Goal: Check status: Check status

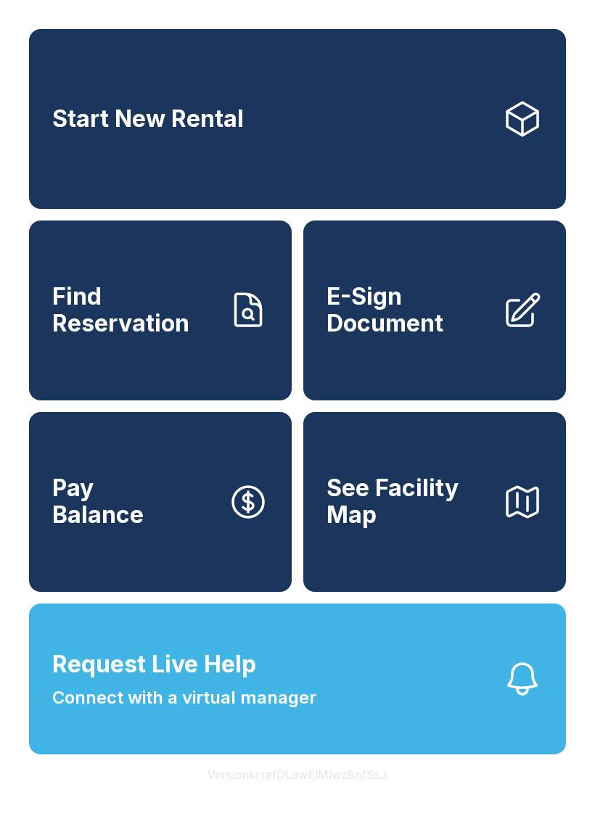
click at [208, 337] on span "Find Reservation" at bounding box center [134, 310] width 164 height 53
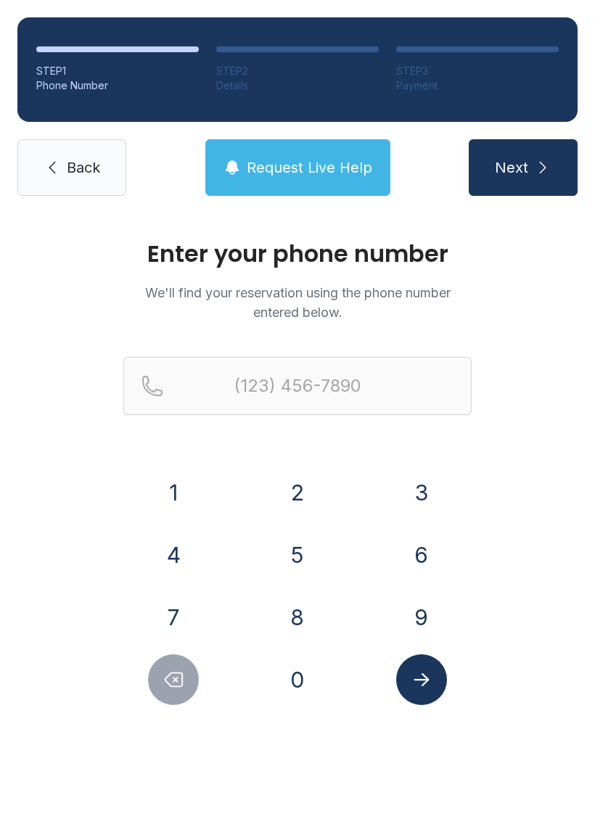
click at [308, 628] on button "8" at bounding box center [297, 617] width 51 height 51
click at [170, 554] on button "4" at bounding box center [173, 555] width 51 height 51
click at [412, 503] on button "3" at bounding box center [421, 492] width 51 height 51
click at [292, 499] on button "2" at bounding box center [297, 492] width 51 height 51
click at [298, 494] on button "2" at bounding box center [297, 492] width 51 height 51
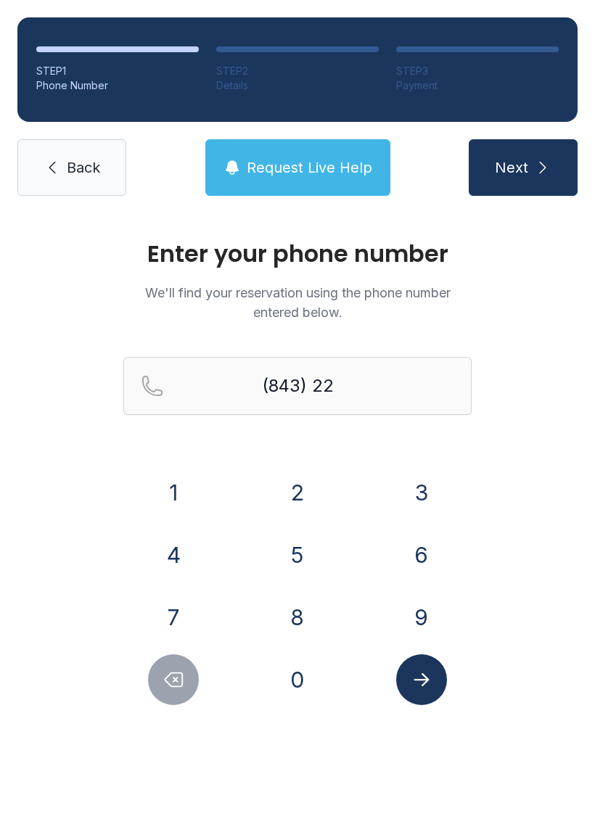
click at [439, 541] on button "6" at bounding box center [421, 555] width 51 height 51
click at [427, 565] on button "6" at bounding box center [421, 555] width 51 height 51
click at [440, 478] on button "3" at bounding box center [421, 492] width 51 height 51
click at [444, 556] on button "6" at bounding box center [421, 555] width 51 height 51
click at [308, 559] on button "5" at bounding box center [297, 555] width 51 height 51
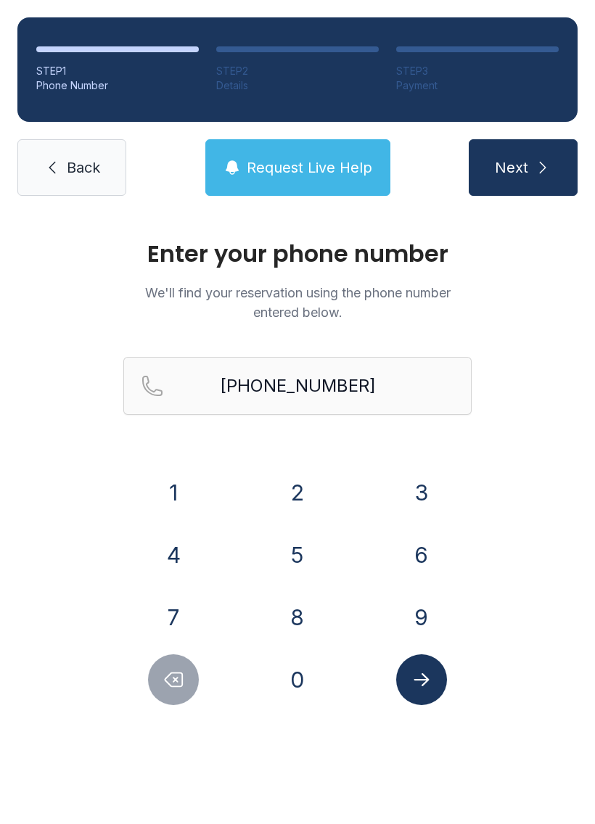
click at [429, 684] on icon "Submit lookup form" at bounding box center [422, 680] width 22 height 22
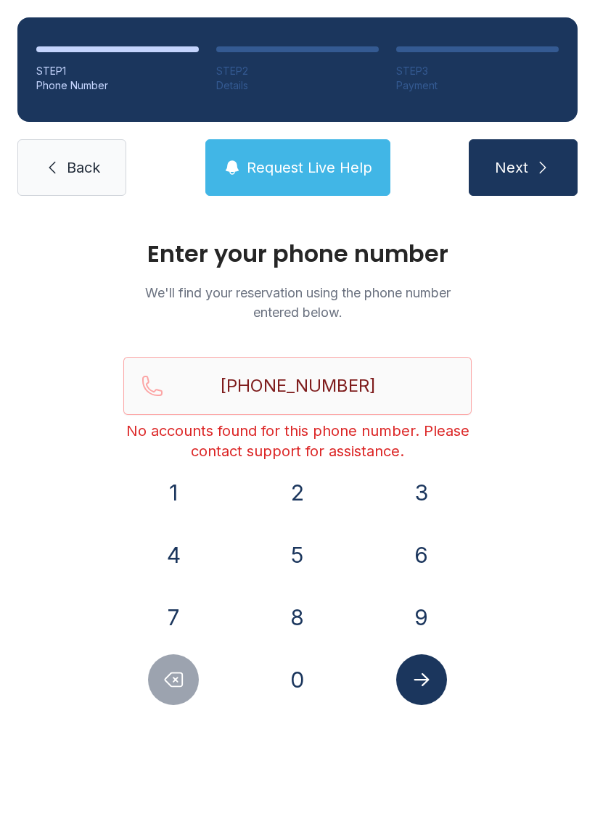
click at [186, 689] on button "Delete number" at bounding box center [173, 680] width 51 height 51
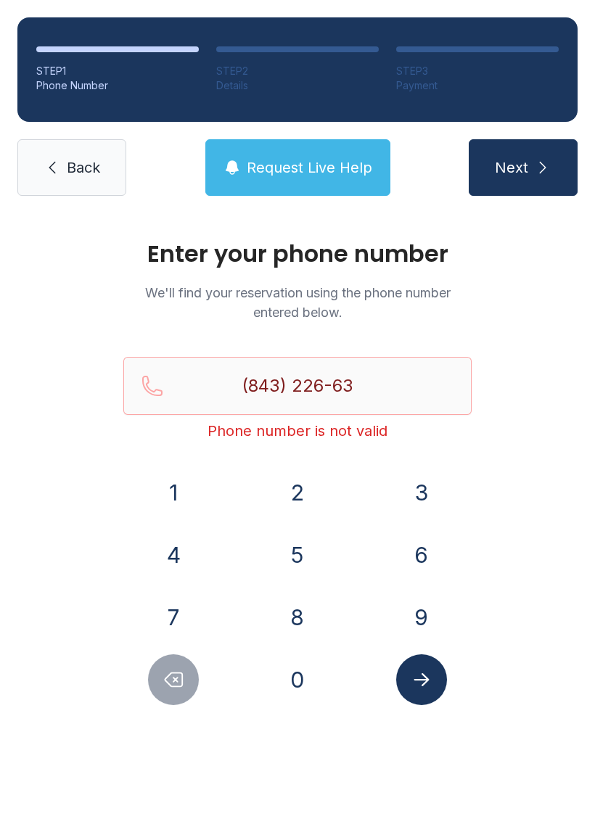
click at [184, 701] on button "Delete number" at bounding box center [173, 680] width 51 height 51
click at [187, 703] on div at bounding box center [173, 680] width 101 height 51
click at [191, 693] on button "Delete number" at bounding box center [173, 680] width 51 height 51
click at [190, 693] on button "Delete number" at bounding box center [173, 680] width 51 height 51
click at [189, 685] on button "Delete number" at bounding box center [173, 680] width 51 height 51
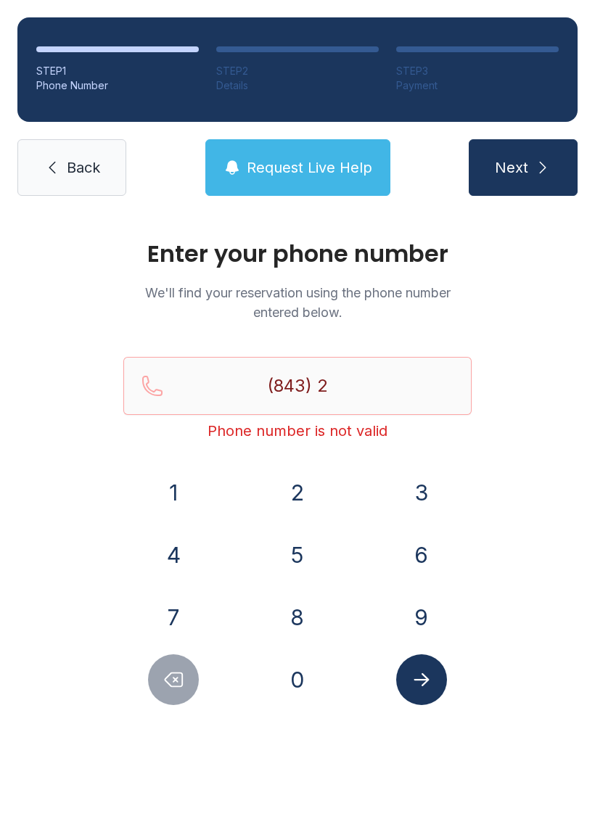
click at [189, 685] on button "Delete number" at bounding box center [173, 680] width 51 height 51
click at [196, 692] on button "Delete number" at bounding box center [173, 680] width 51 height 51
click at [198, 694] on div at bounding box center [173, 680] width 101 height 51
click at [213, 689] on div at bounding box center [173, 680] width 101 height 51
click at [211, 680] on div at bounding box center [173, 680] width 101 height 51
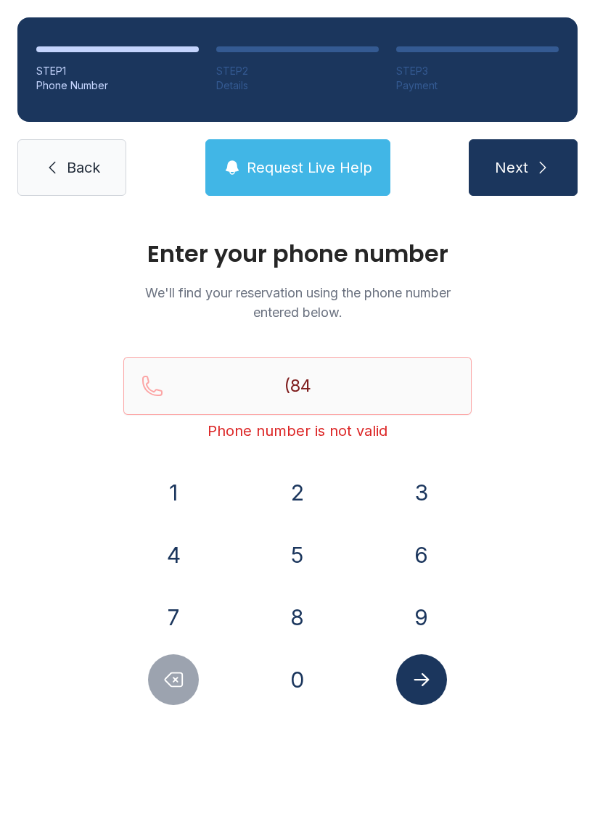
click at [189, 684] on button "Delete number" at bounding box center [173, 680] width 51 height 51
type input "(8"
click at [189, 684] on button "Delete number" at bounding box center [173, 680] width 51 height 51
click at [182, 684] on icon "Delete number" at bounding box center [173, 681] width 17 height 14
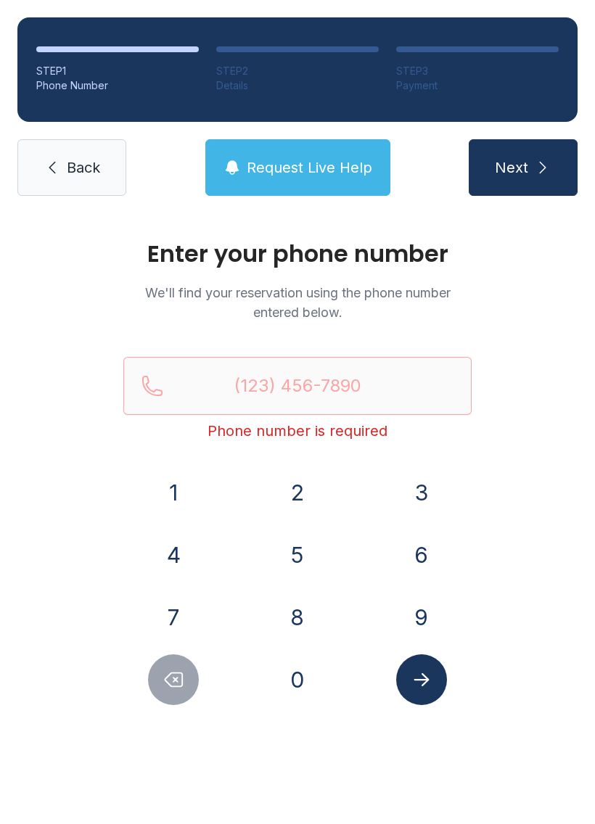
click at [336, 171] on span "Request Live Help" at bounding box center [310, 167] width 126 height 20
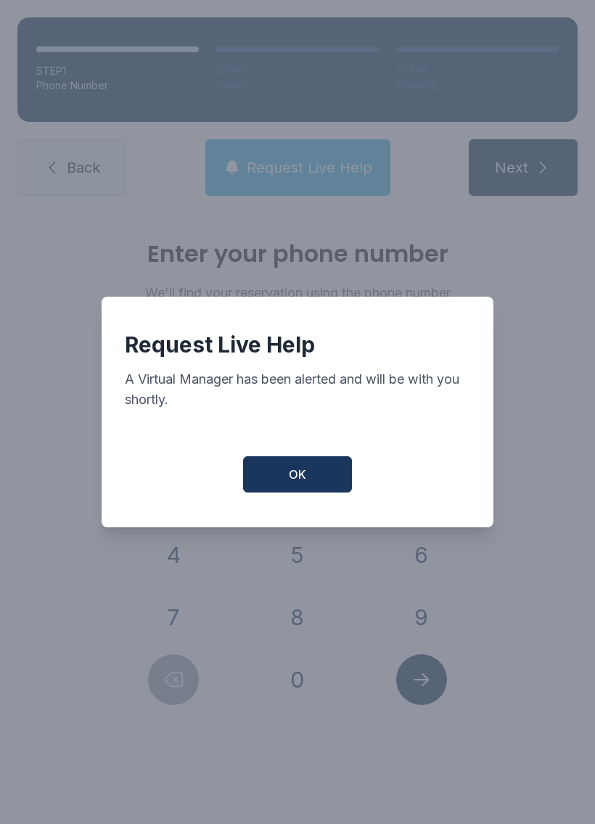
click at [330, 488] on button "OK" at bounding box center [297, 475] width 109 height 36
